Goal: Find specific page/section

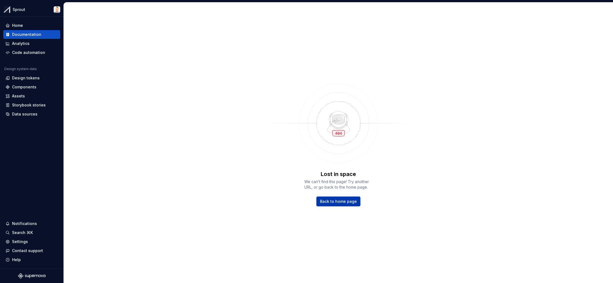
click at [334, 200] on span "Back to home page" at bounding box center [338, 201] width 37 height 5
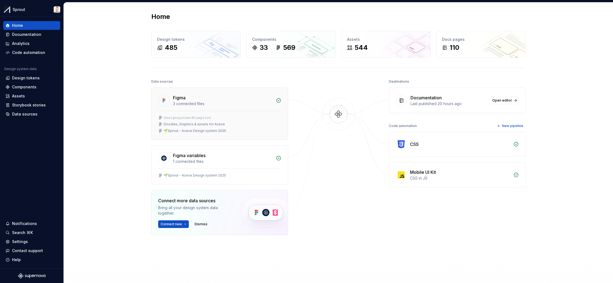
click at [192, 93] on div "Figma 3 connected files" at bounding box center [220, 99] width 136 height 23
